Goal: Task Accomplishment & Management: Manage account settings

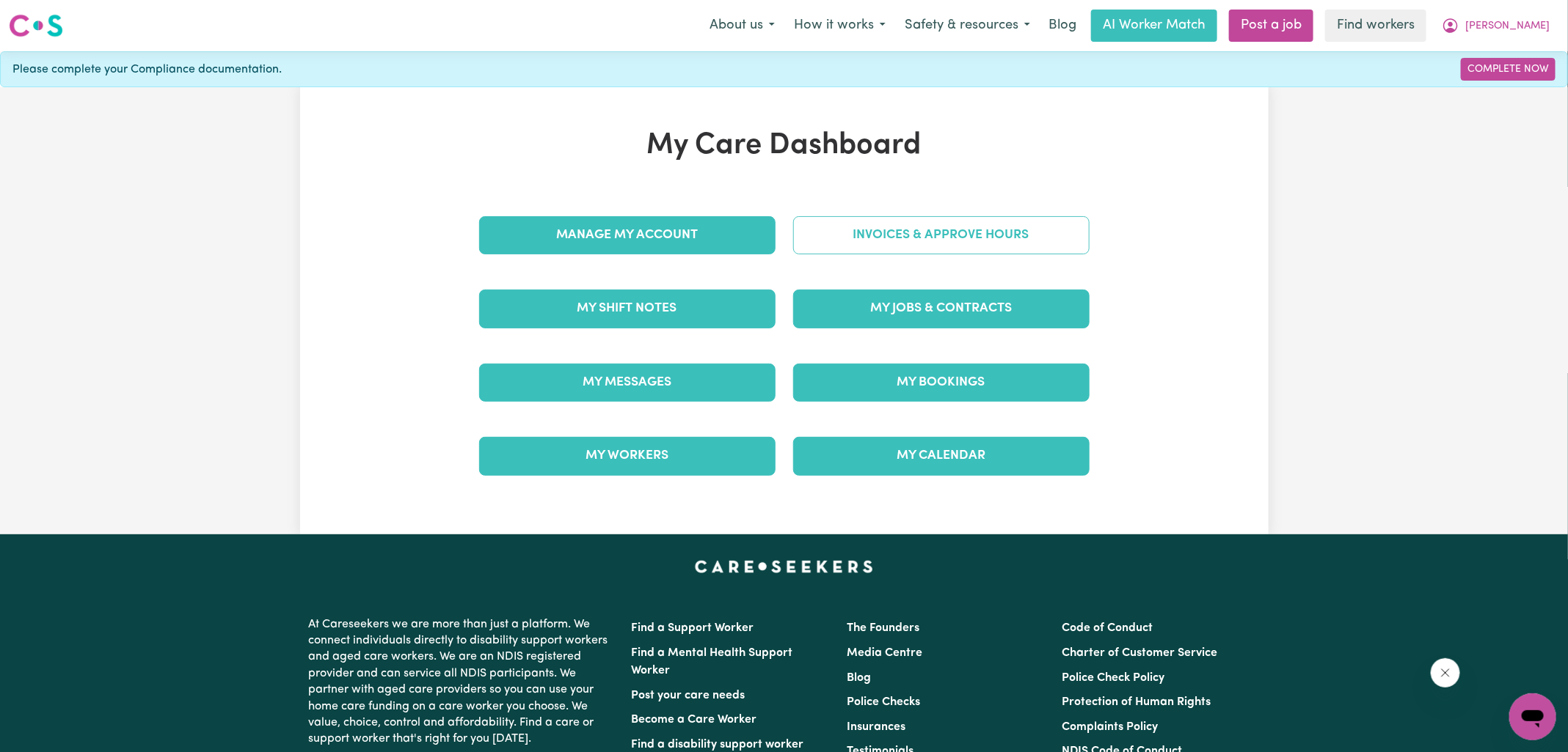
click at [1019, 238] on link "Invoices & Approve Hours" at bounding box center [940, 235] width 296 height 39
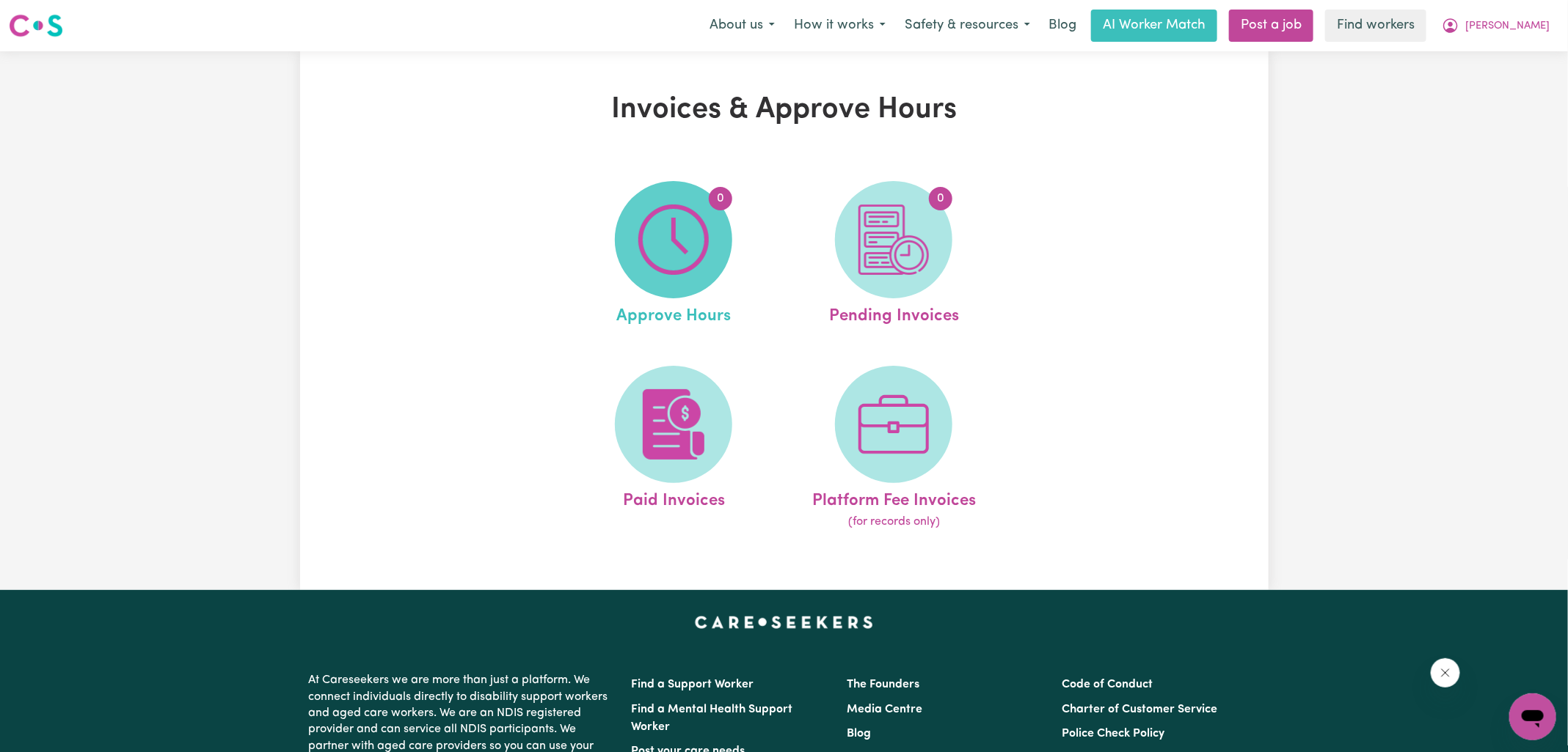
click at [685, 278] on span "0" at bounding box center [673, 240] width 118 height 118
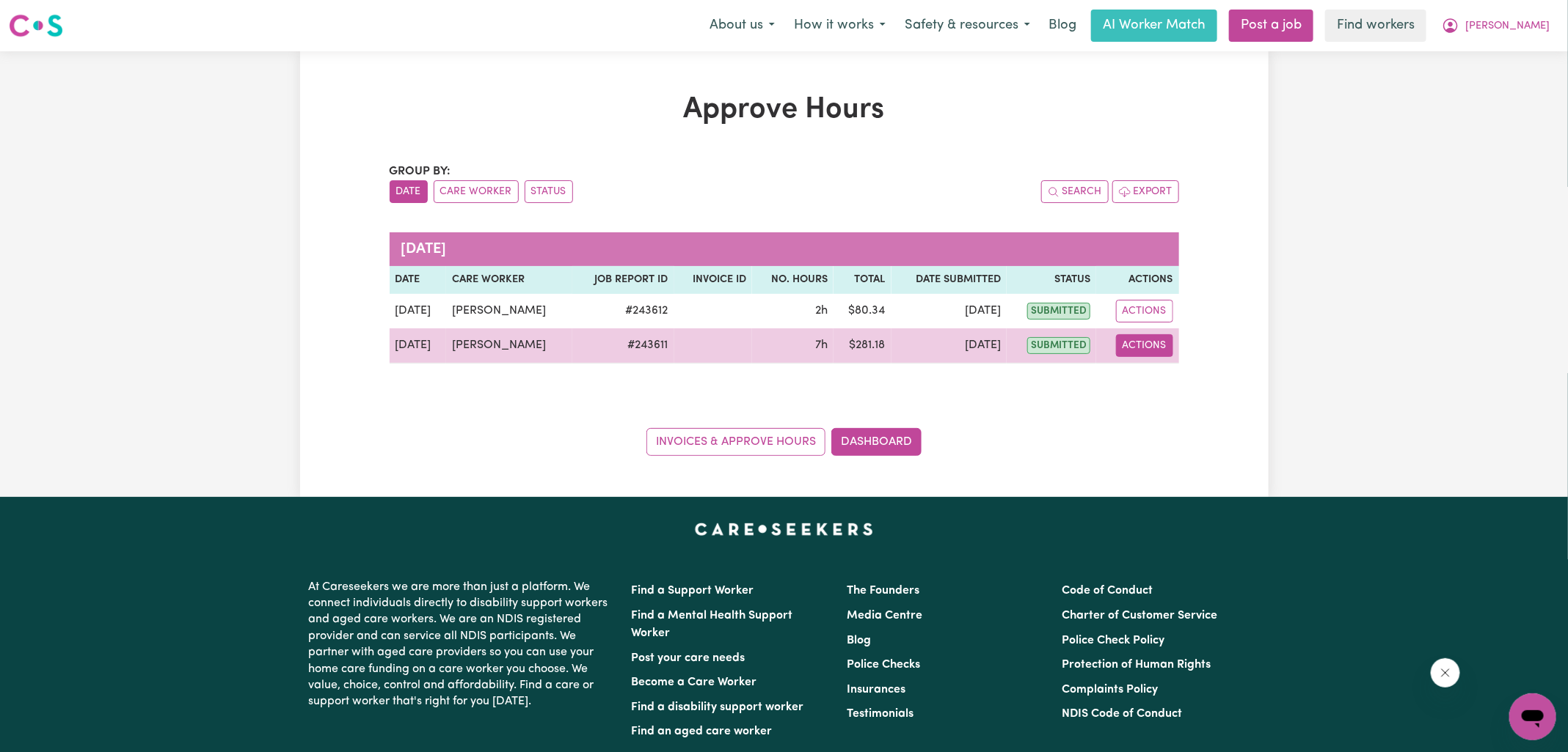
click at [1159, 348] on button "Actions" at bounding box center [1144, 346] width 57 height 23
click at [1154, 377] on link "View Job Report" at bounding box center [1180, 379] width 125 height 29
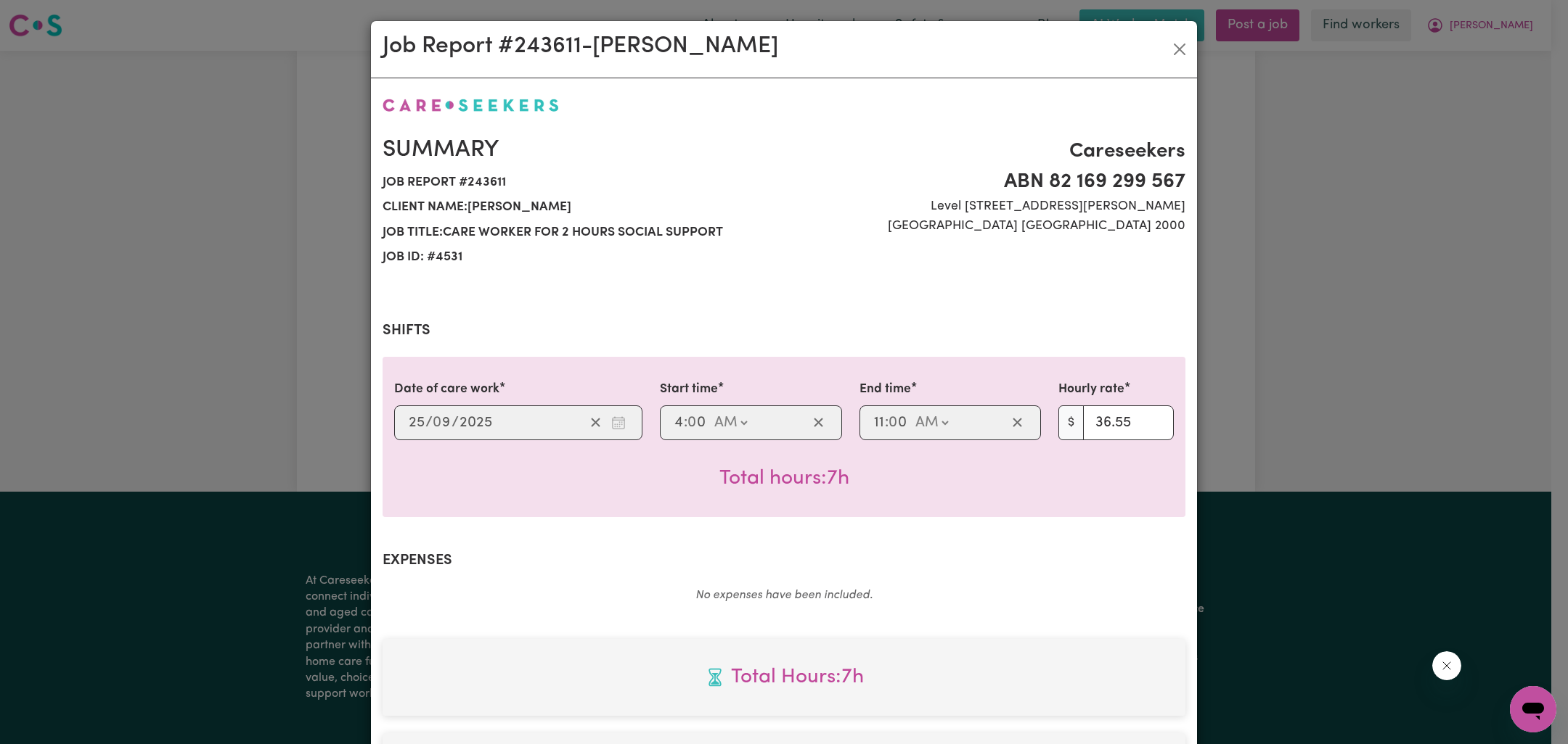
scroll to position [372, 0]
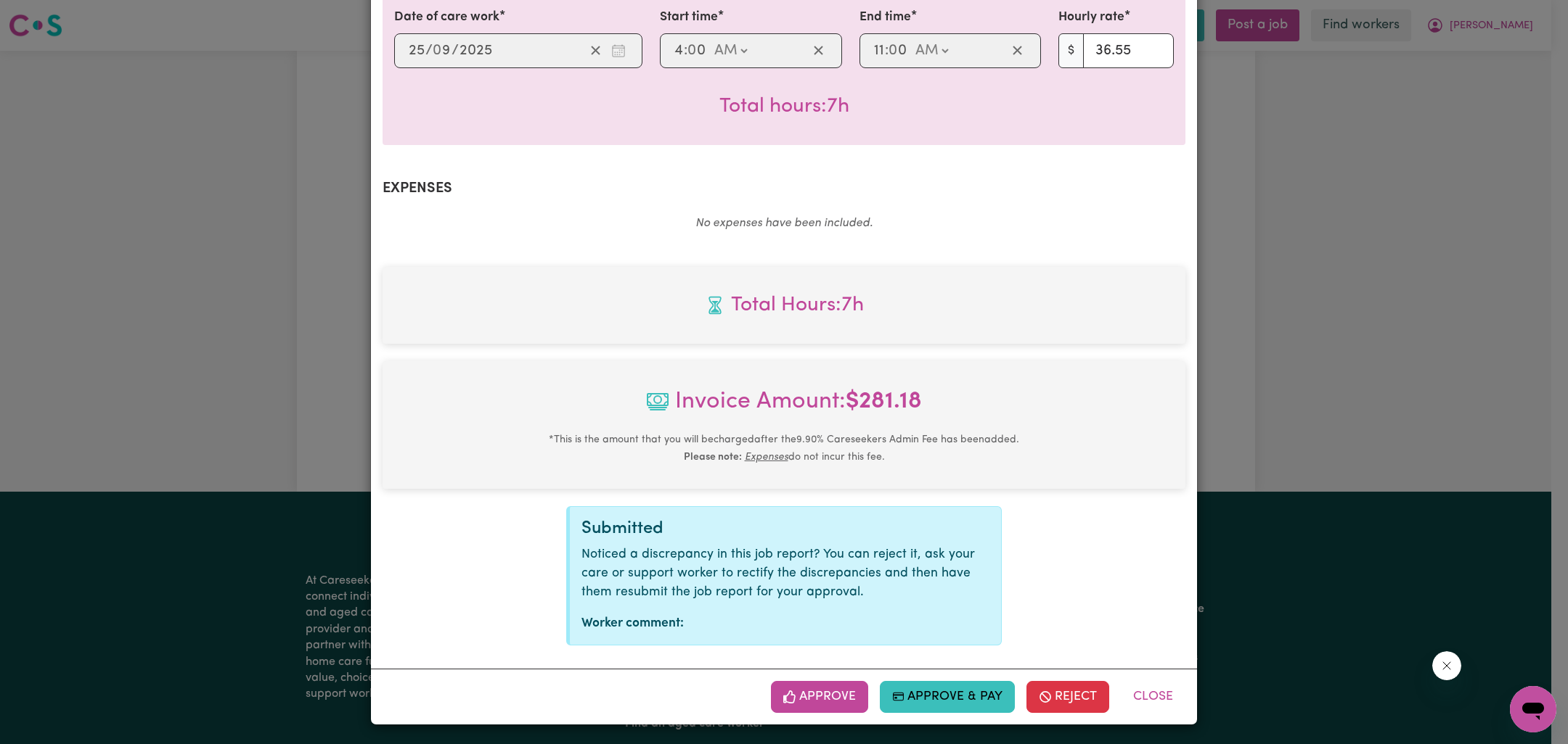
click at [844, 713] on div "Approve Approve & Pay Reject Close" at bounding box center [784, 696] width 826 height 56
click at [844, 697] on button "Approve" at bounding box center [820, 696] width 97 height 31
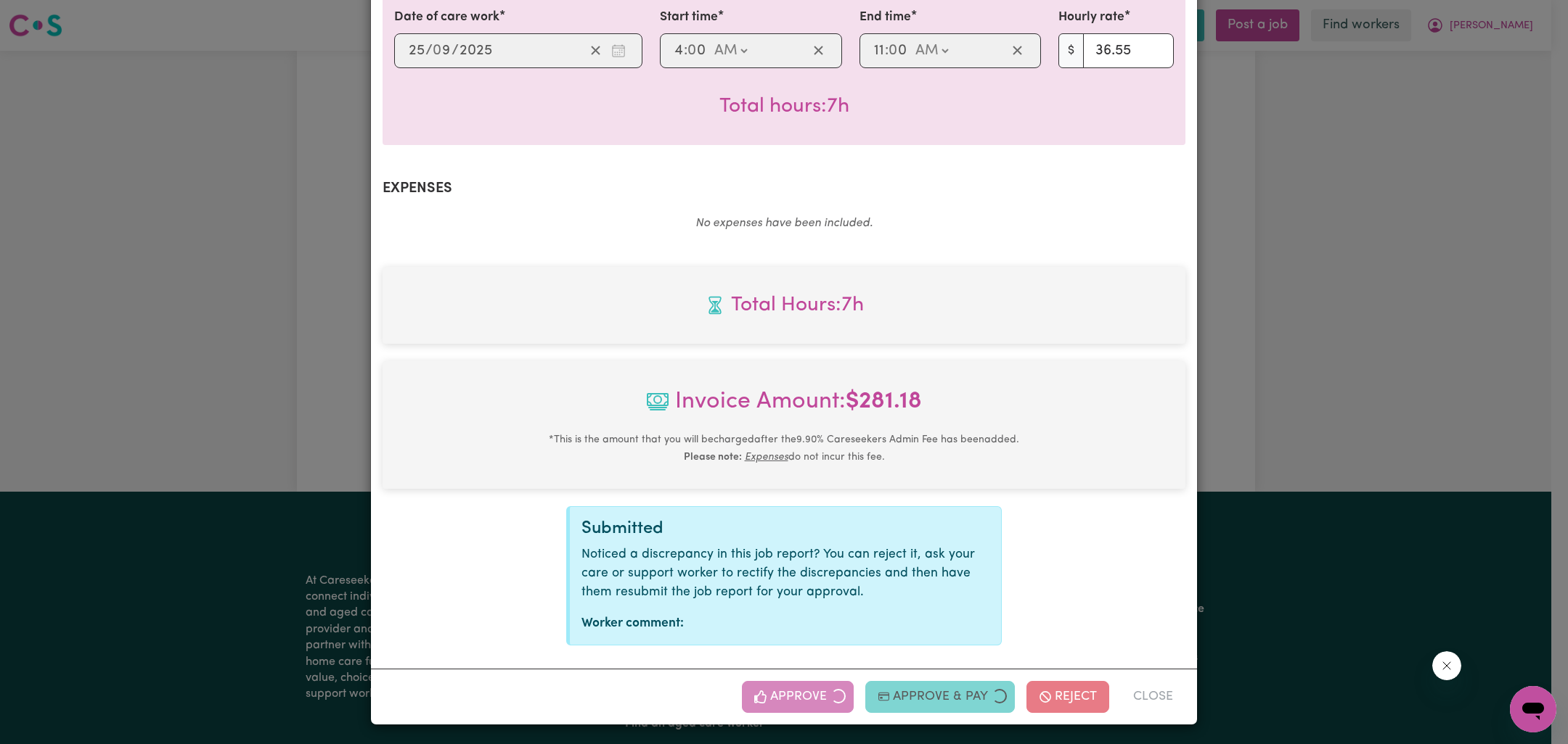
click at [1465, 444] on div "Job Report # 243611 - [PERSON_NAME] Summary Job report # 243611 Client name: [P…" at bounding box center [784, 372] width 1568 height 744
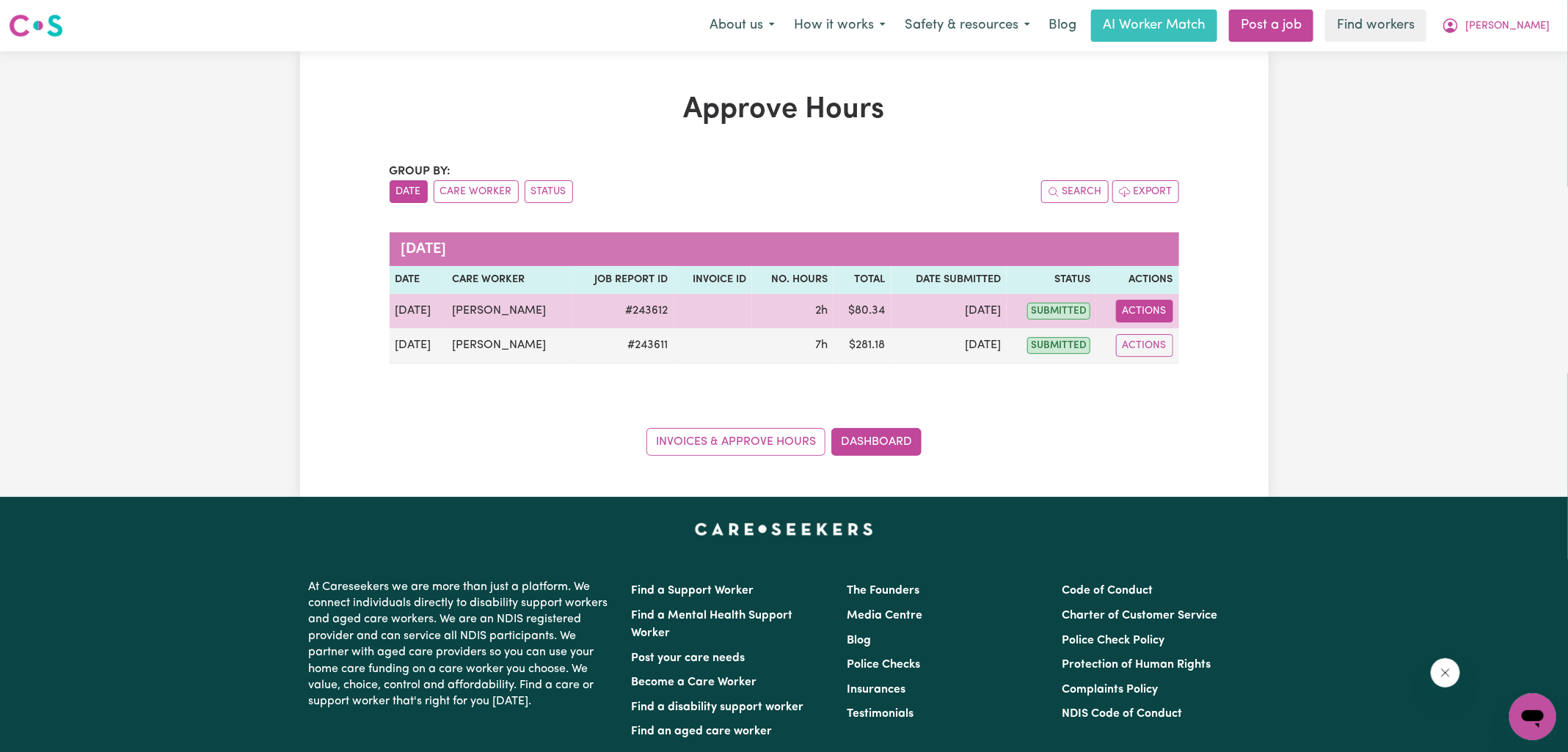
click at [1141, 310] on button "Actions" at bounding box center [1144, 311] width 57 height 23
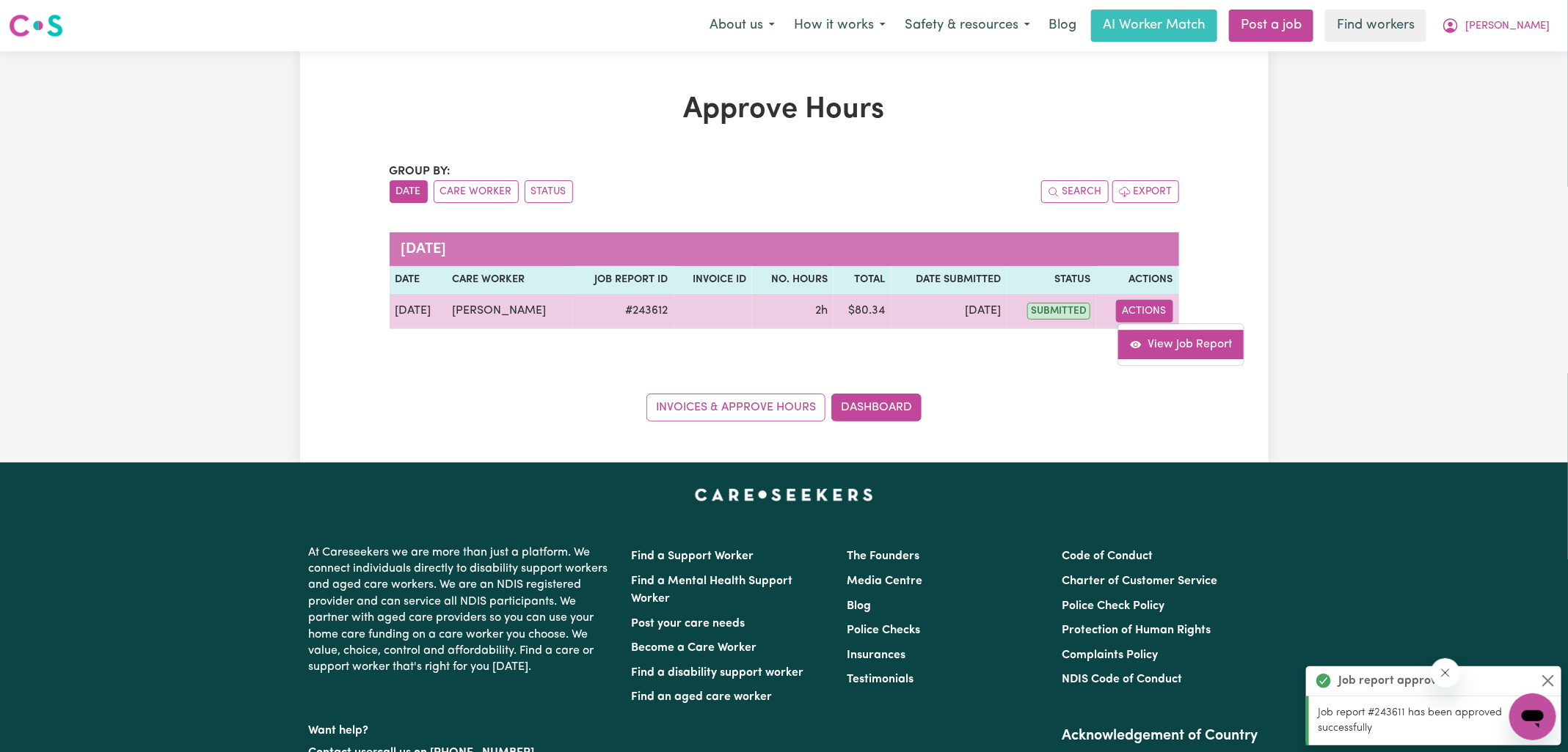
click at [1160, 345] on link "View Job Report" at bounding box center [1180, 344] width 125 height 29
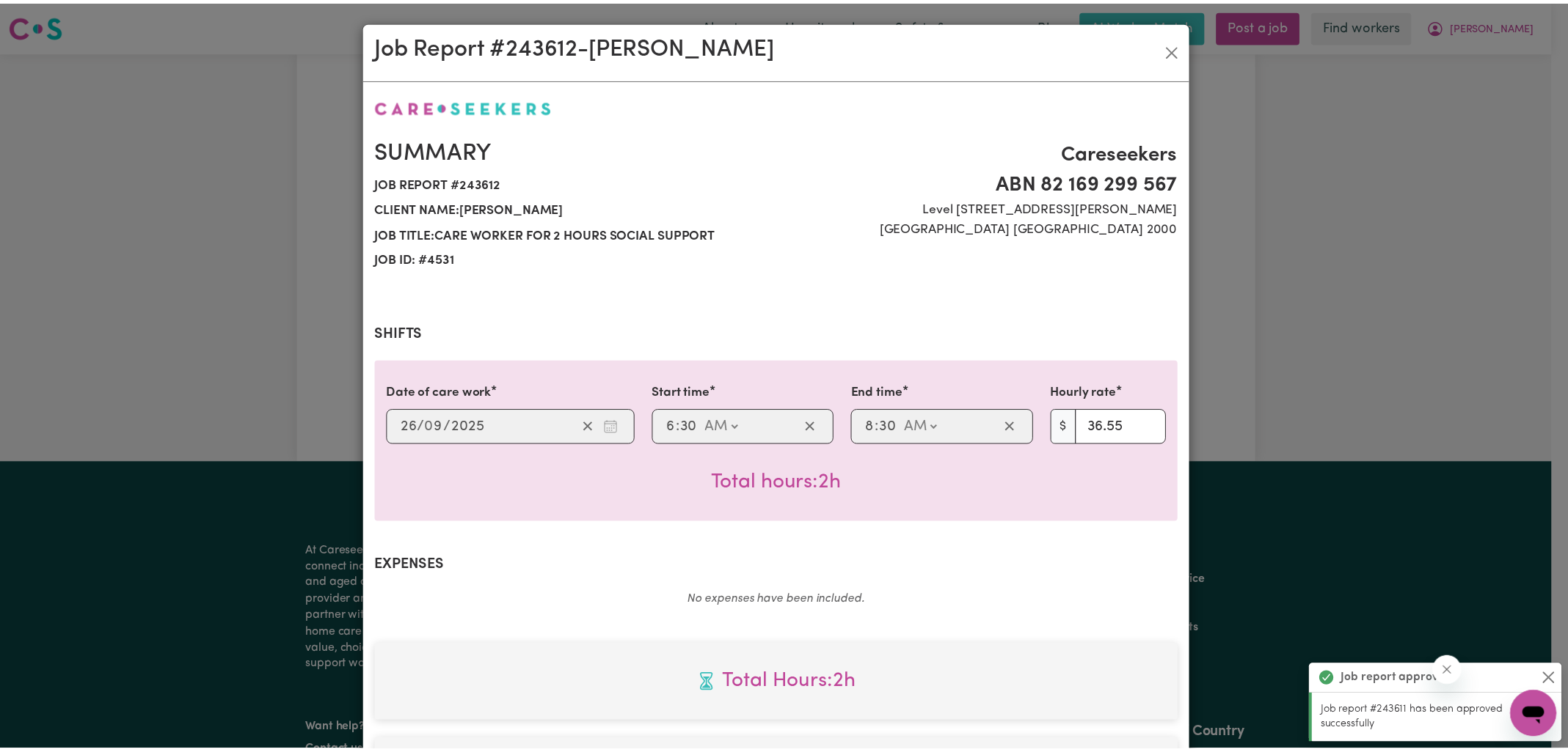
scroll to position [396, 0]
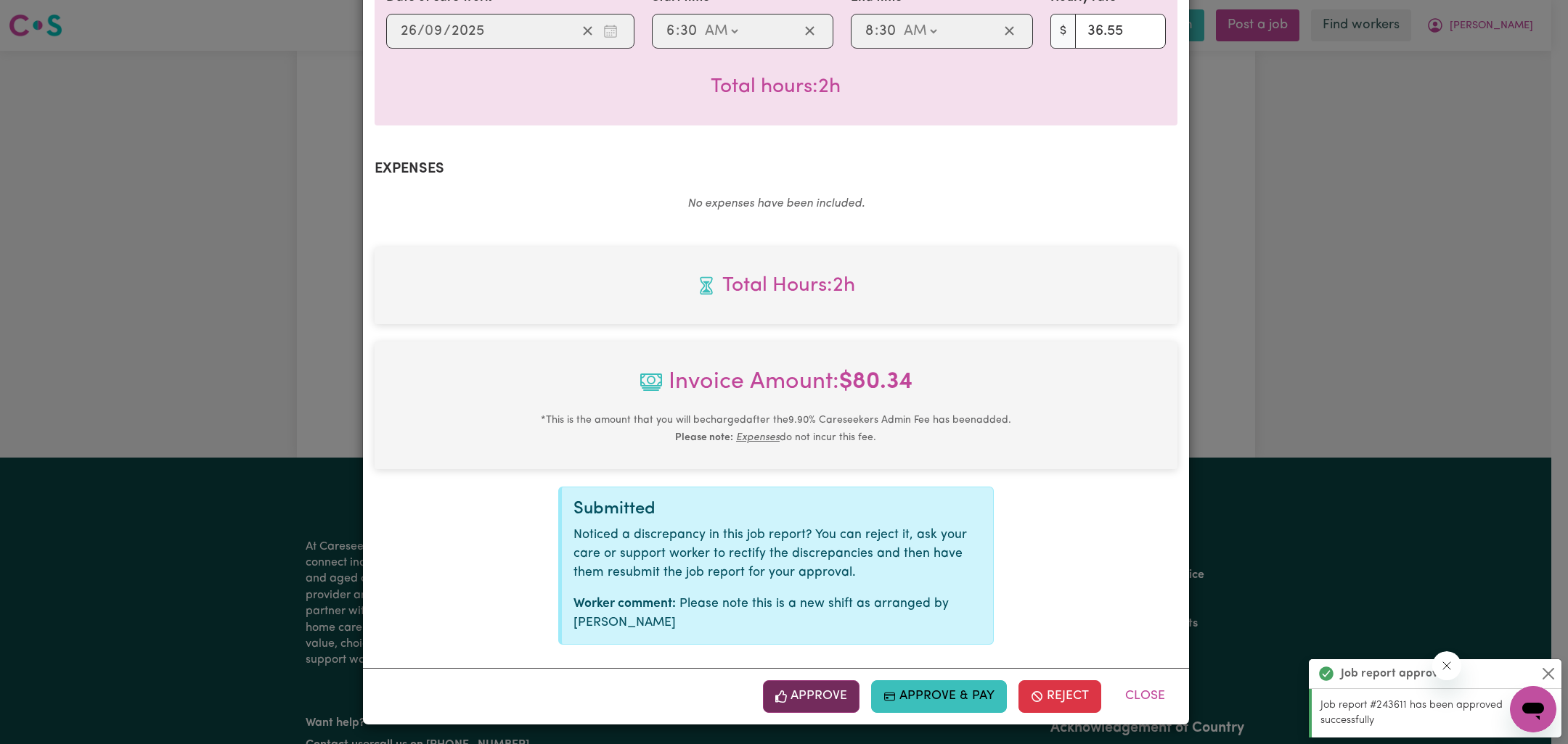
click at [811, 700] on button "Approve" at bounding box center [811, 696] width 97 height 31
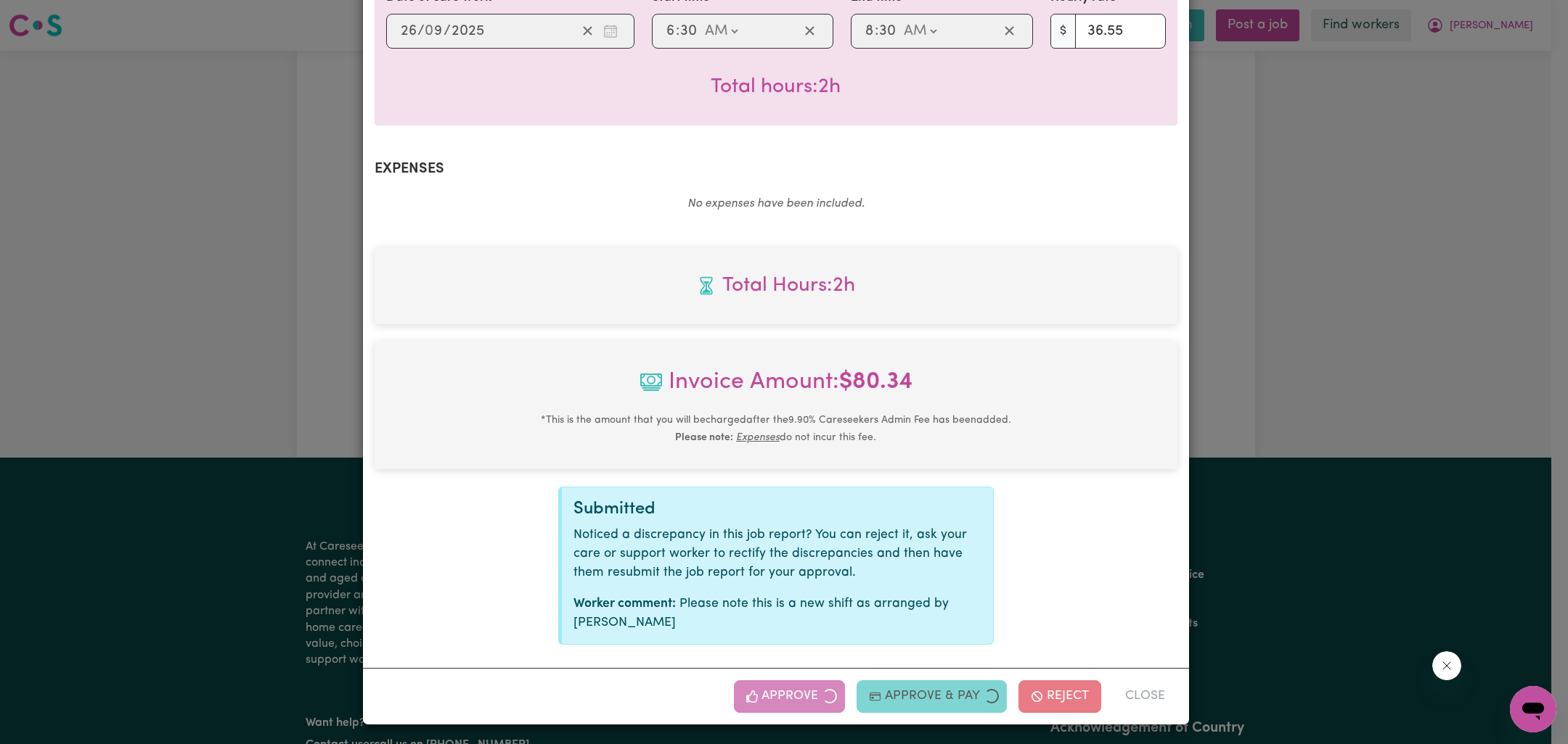
click at [1356, 365] on div "Job Report # 243612 - [PERSON_NAME] Summary Job report # 243612 Client name: [P…" at bounding box center [784, 372] width 1568 height 744
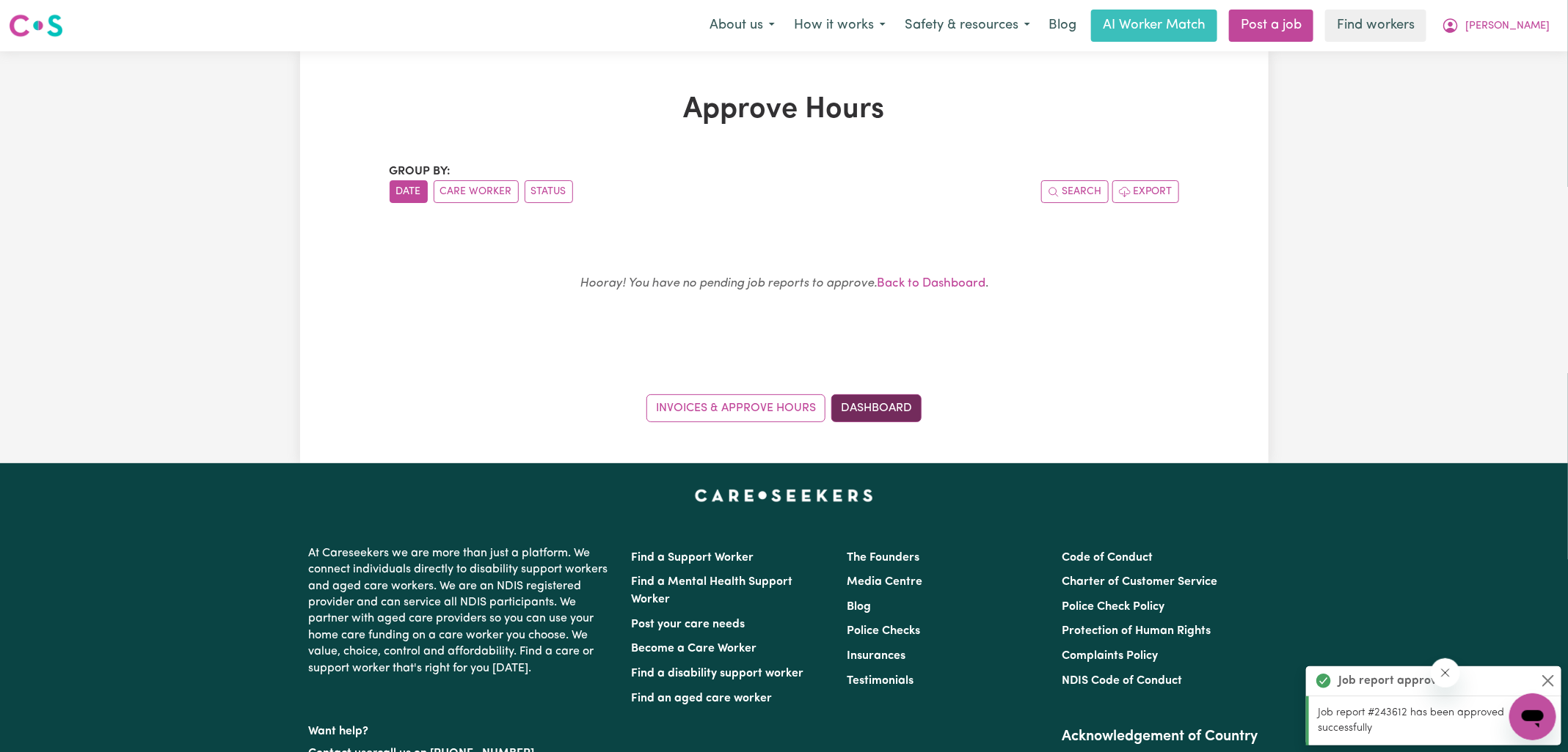
click at [858, 409] on link "Dashboard" at bounding box center [877, 408] width 91 height 28
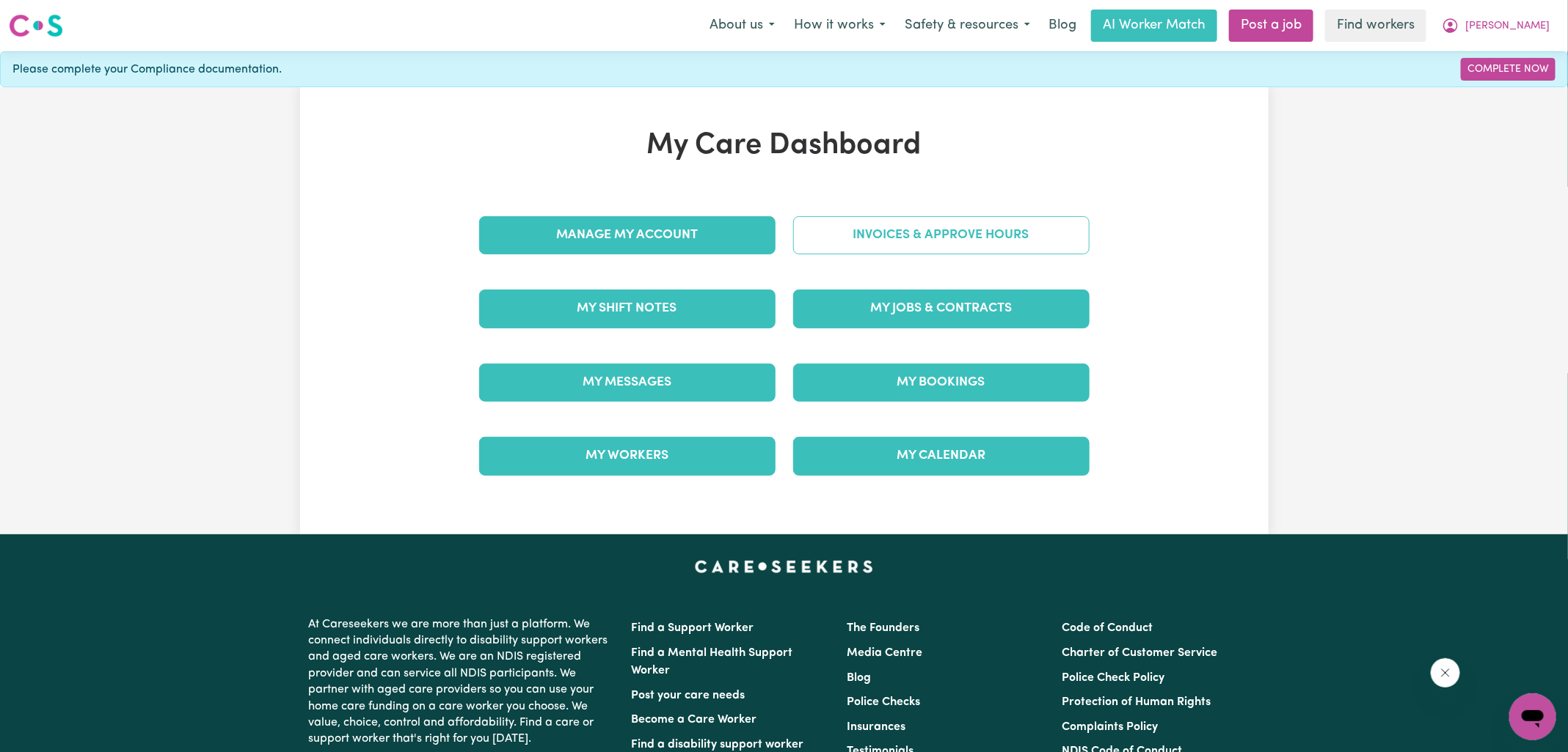
click at [866, 228] on link "Invoices & Approve Hours" at bounding box center [940, 235] width 296 height 39
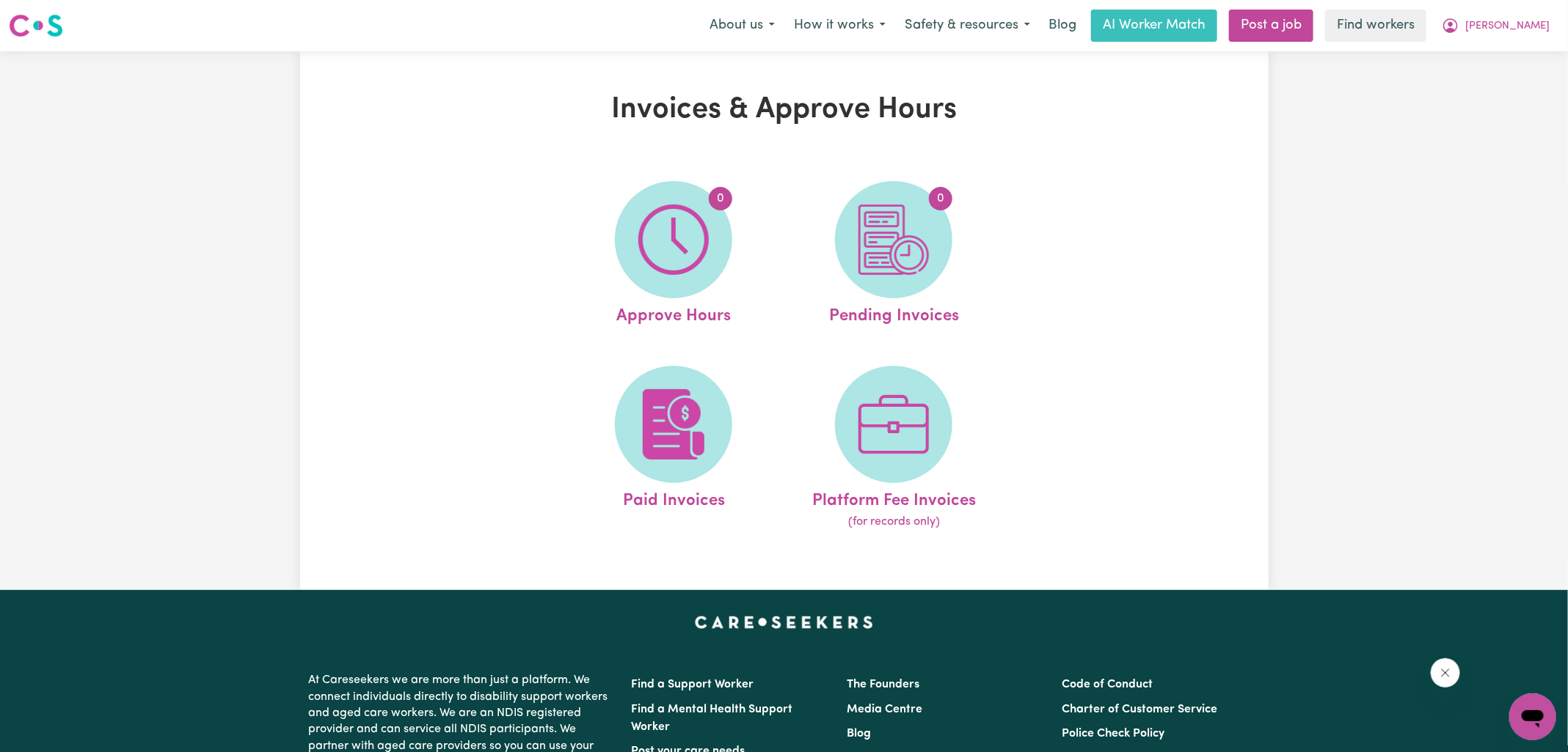
click at [866, 228] on img at bounding box center [893, 239] width 70 height 70
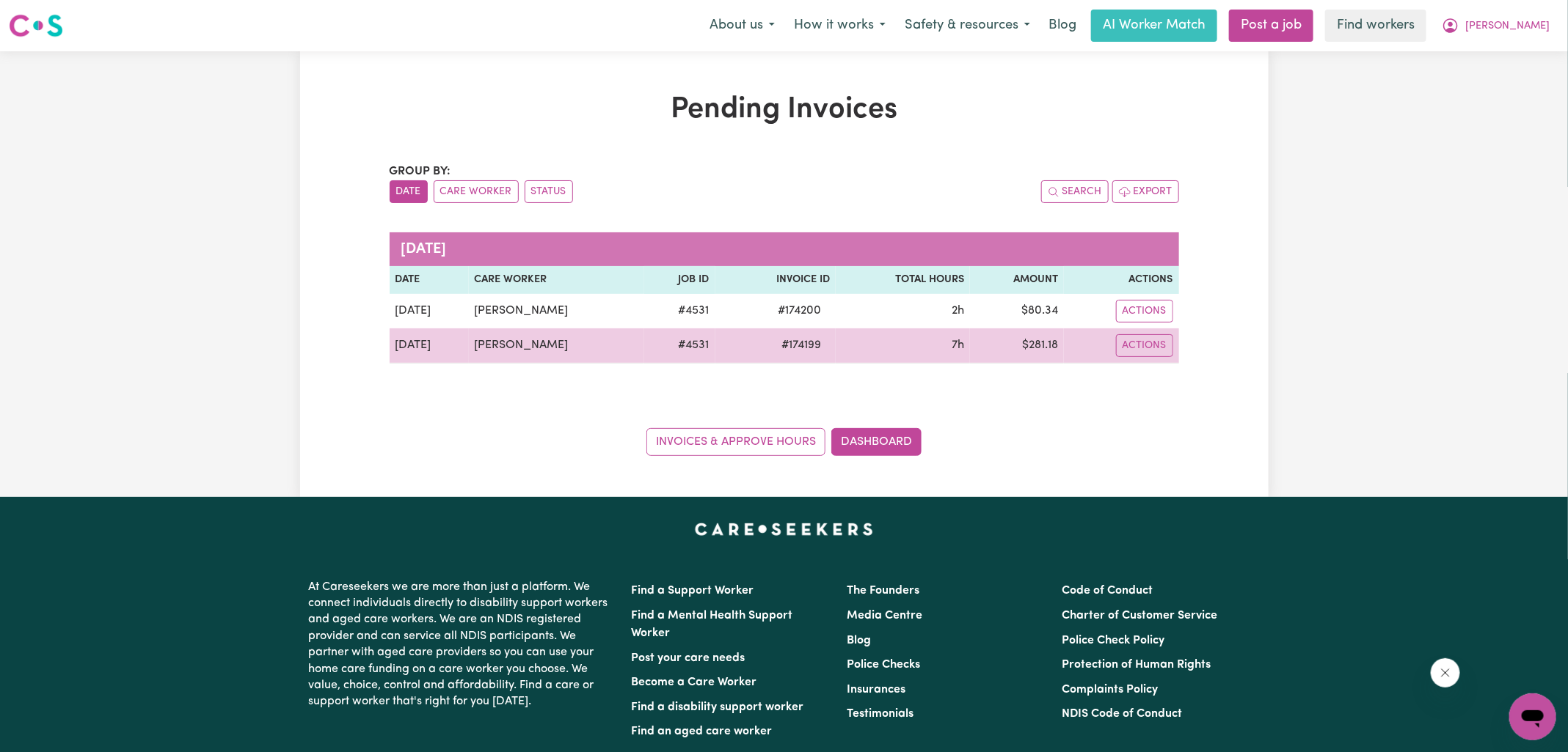
click at [788, 348] on span "# 174199" at bounding box center [800, 345] width 57 height 17
copy span "174199"
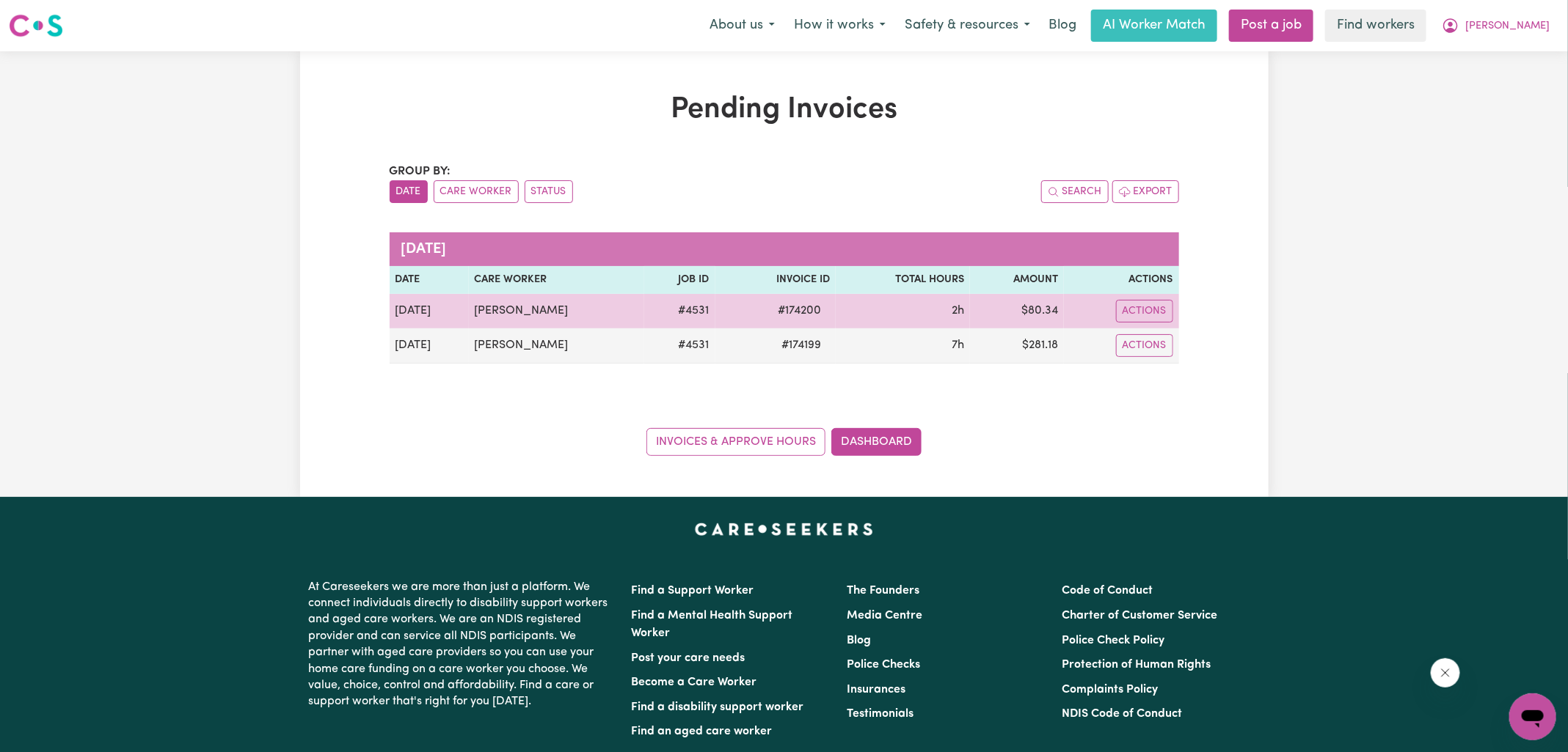
click at [796, 305] on span "# 174200" at bounding box center [798, 310] width 61 height 17
copy span "174200"
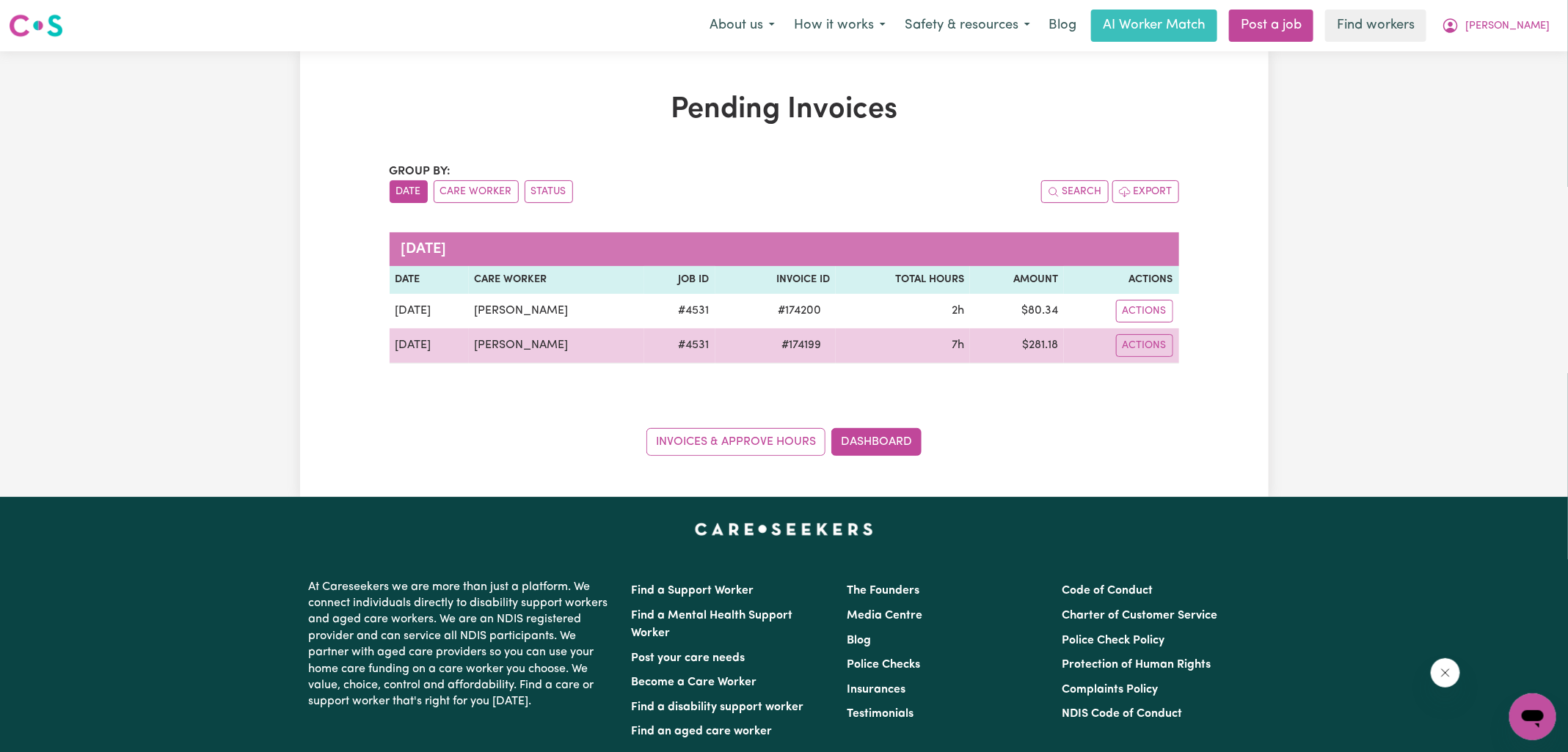
click at [1045, 345] on td "$ 281.18" at bounding box center [1016, 346] width 94 height 36
copy td "281.18"
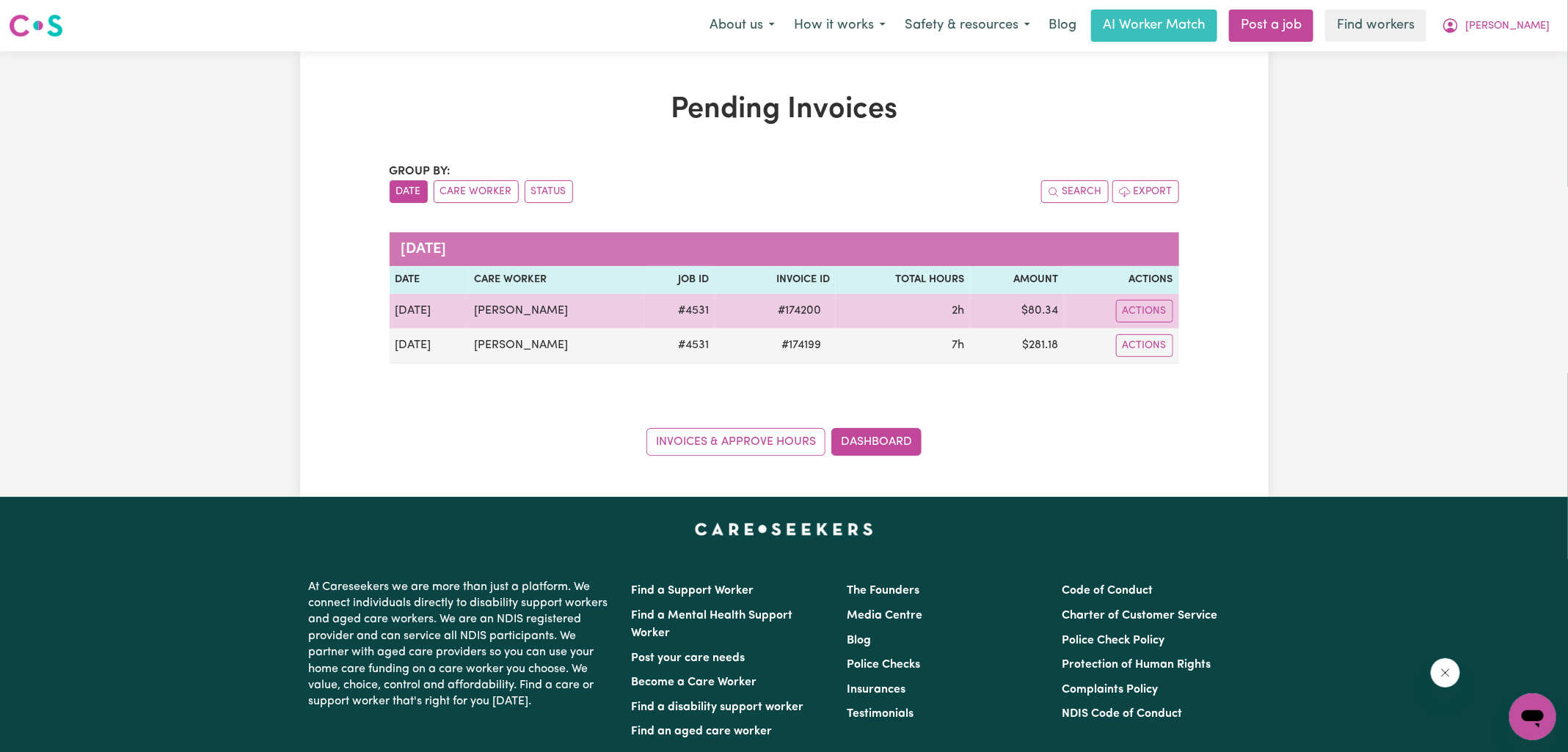
click at [1044, 311] on td "$ 80.34" at bounding box center [1016, 311] width 94 height 35
copy td "80.34"
